Goal: Task Accomplishment & Management: Manage account settings

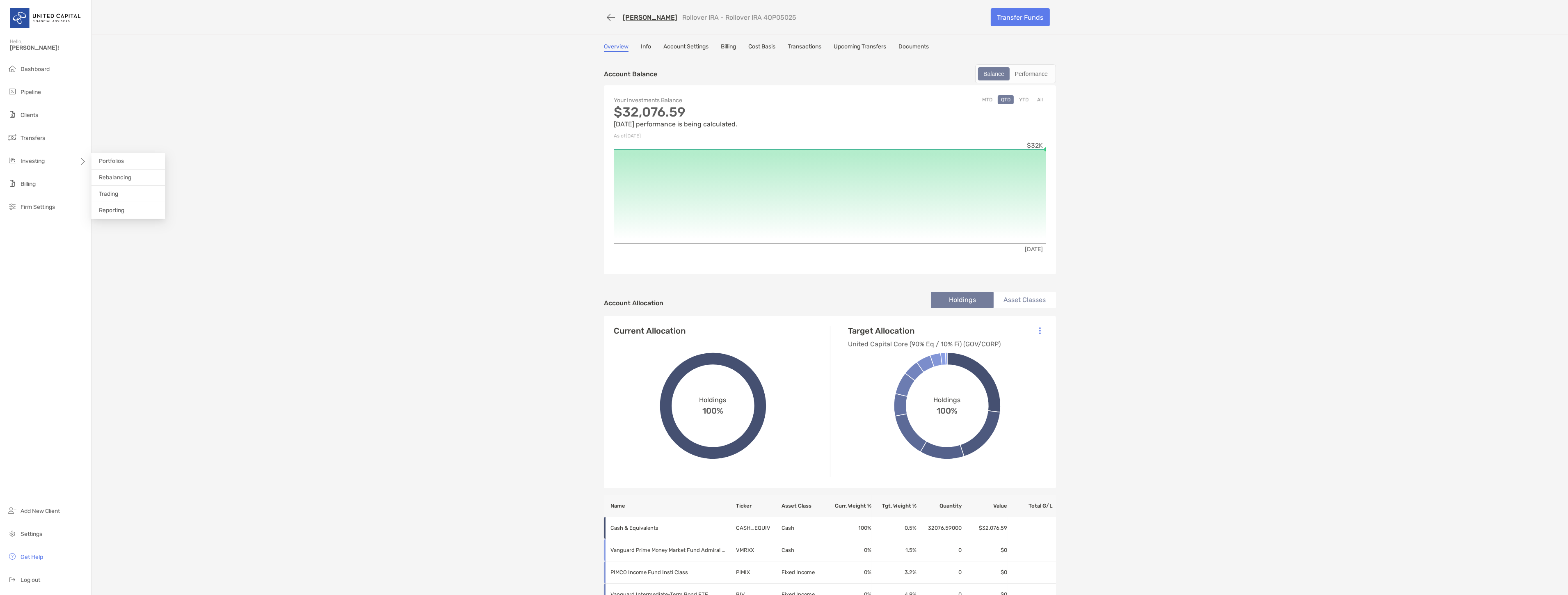
click at [132, 181] on li "Rebalancing" at bounding box center [128, 178] width 73 height 16
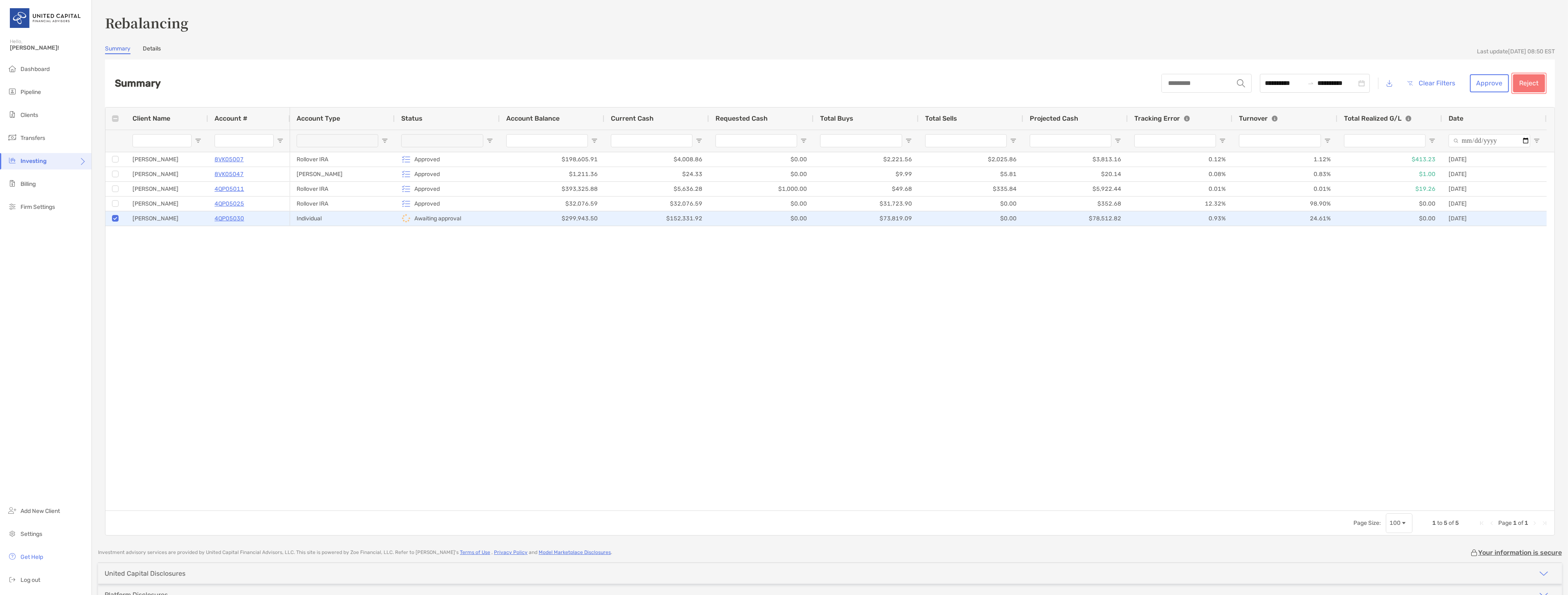
click at [1526, 83] on button "Reject" at bounding box center [1529, 83] width 32 height 18
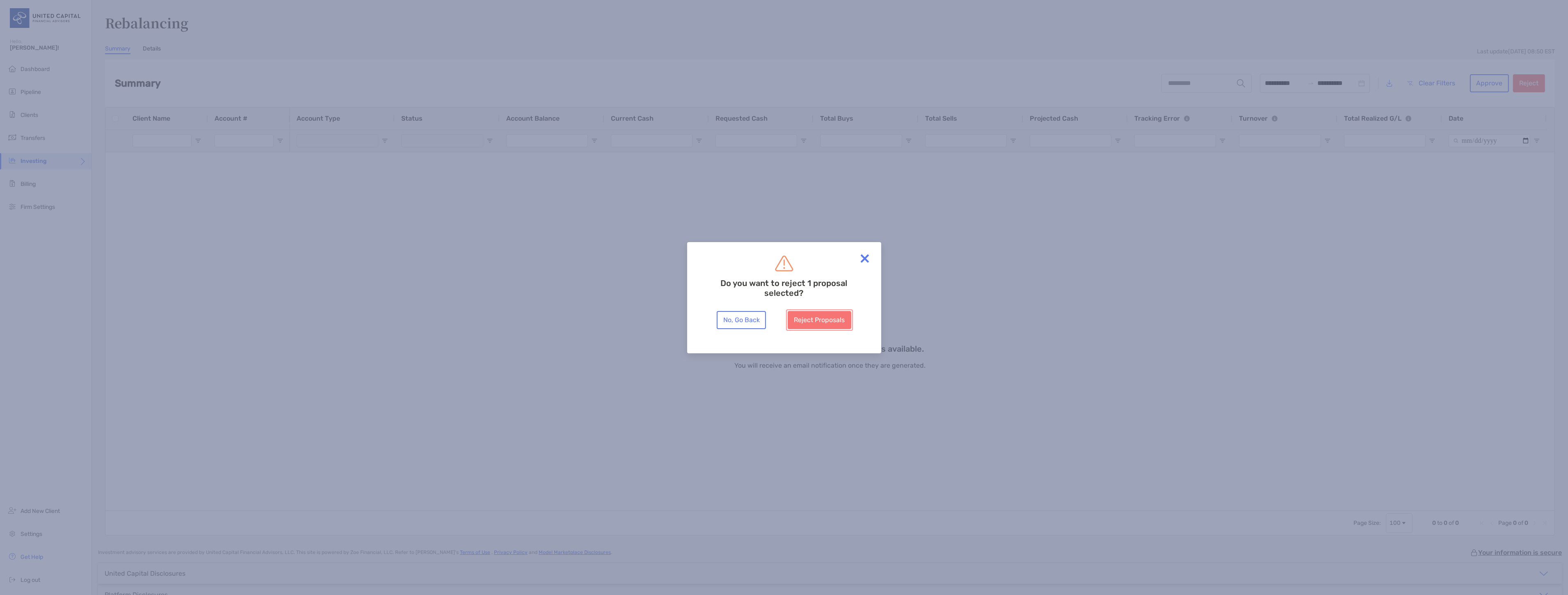
click at [823, 316] on button "Reject Proposals" at bounding box center [819, 320] width 63 height 18
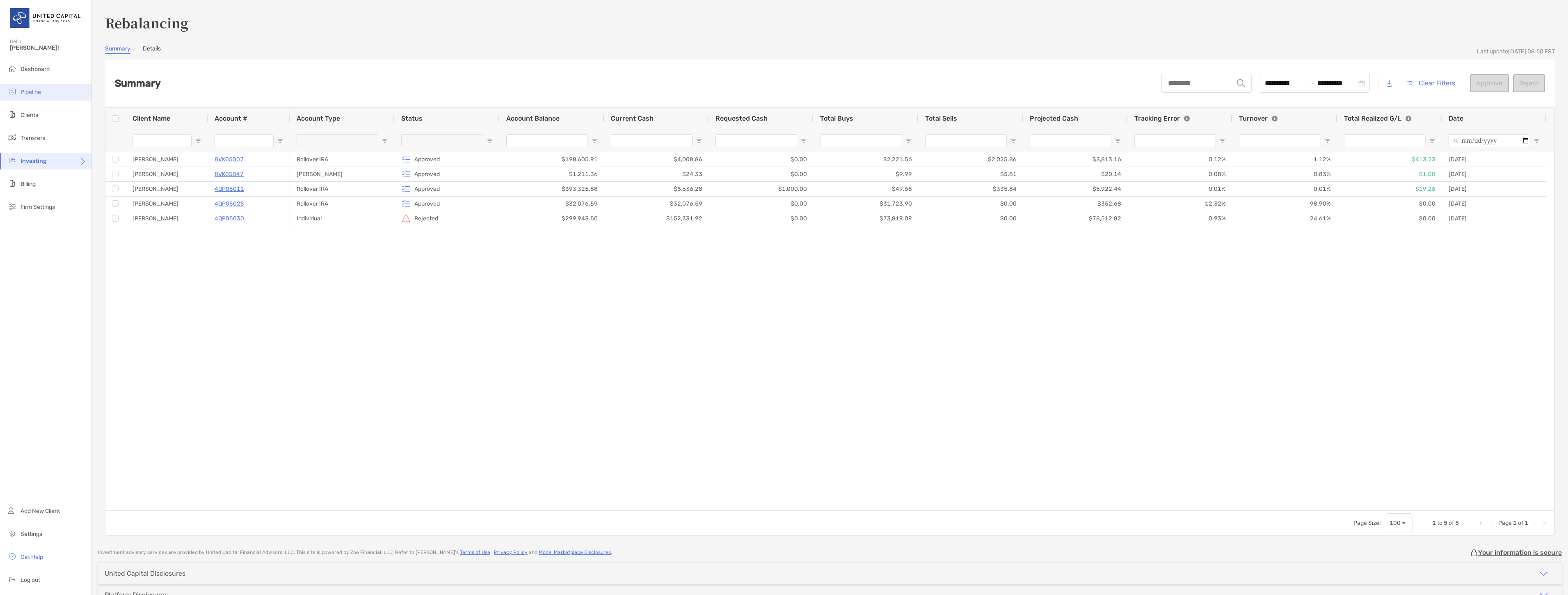
click at [30, 95] on span "Pipeline" at bounding box center [30, 92] width 21 height 7
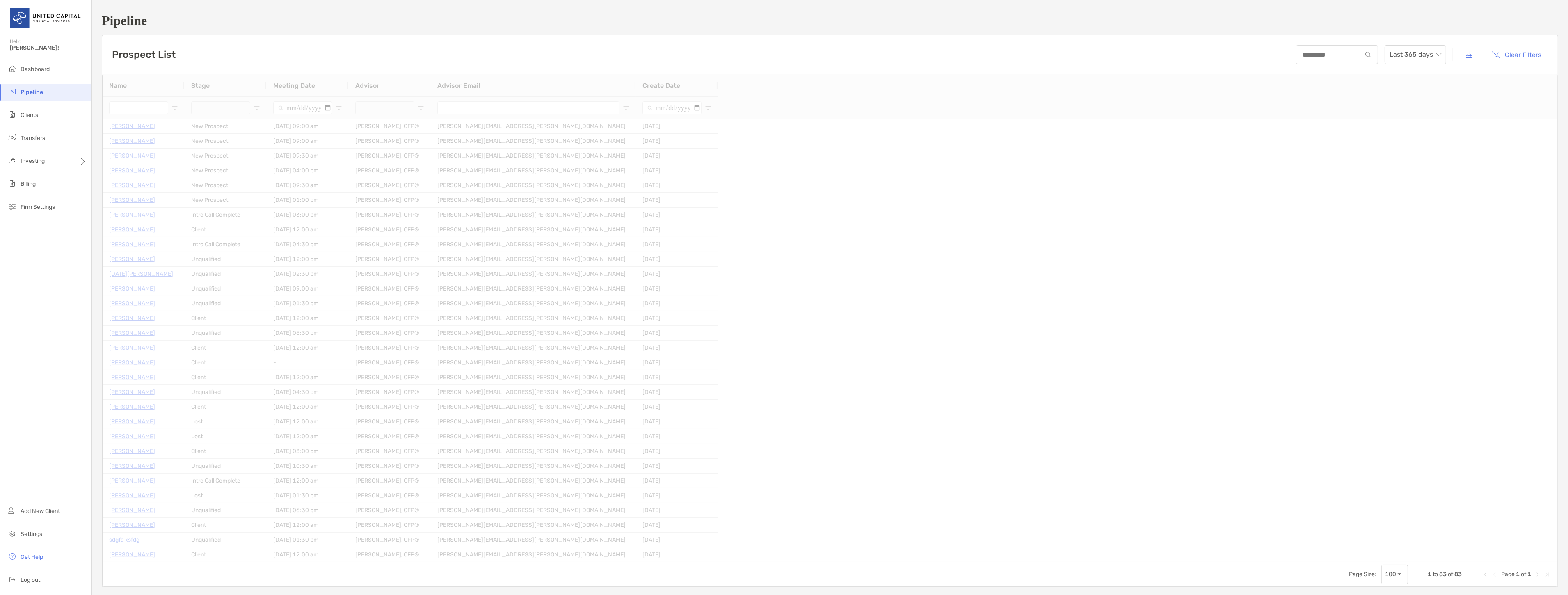
type input "**********"
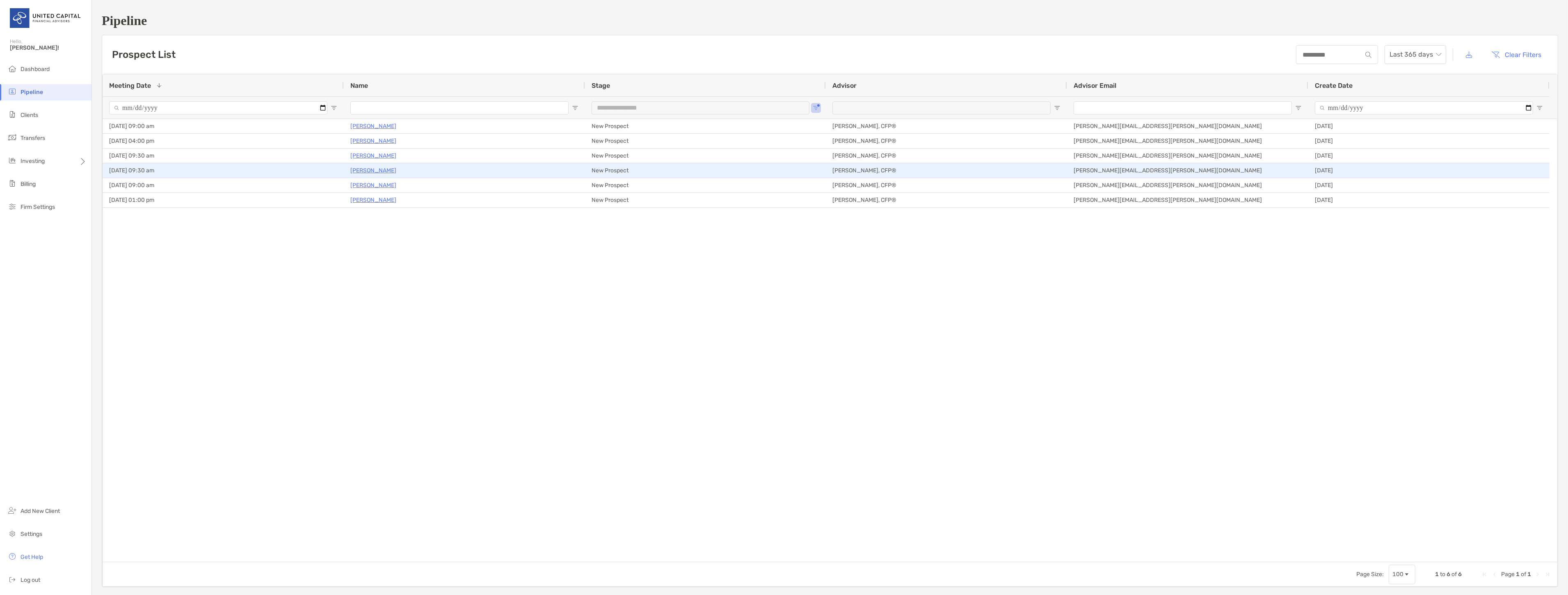
click at [363, 171] on p "[PERSON_NAME]" at bounding box center [373, 170] width 46 height 11
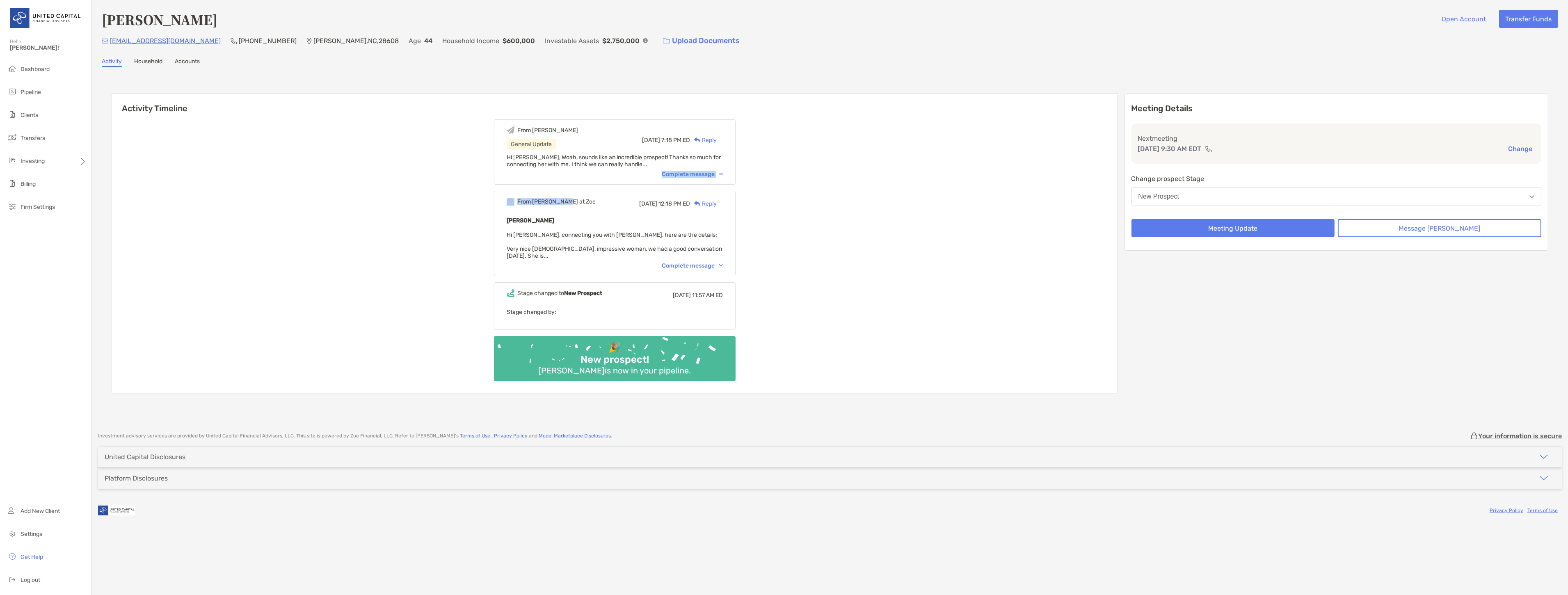
drag, startPoint x: 553, startPoint y: 177, endPoint x: 675, endPoint y: 225, distance: 131.1
click at [650, 217] on div "From [PERSON_NAME] General Update [DATE] 7:18 PM ED Reply Hi [PERSON_NAME], Woa…" at bounding box center [614, 253] width 1006 height 280
click at [720, 262] on div "Complete message" at bounding box center [692, 265] width 61 height 7
